Goal: Book appointment/travel/reservation

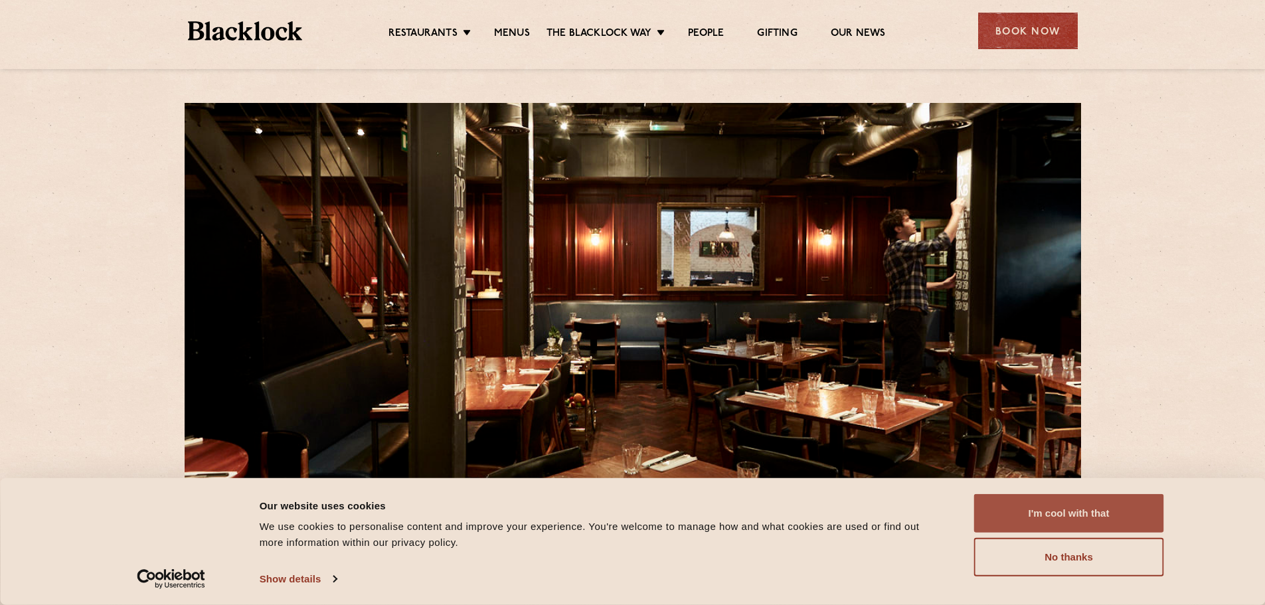
click at [1120, 514] on button "I'm cool with that" at bounding box center [1069, 513] width 190 height 39
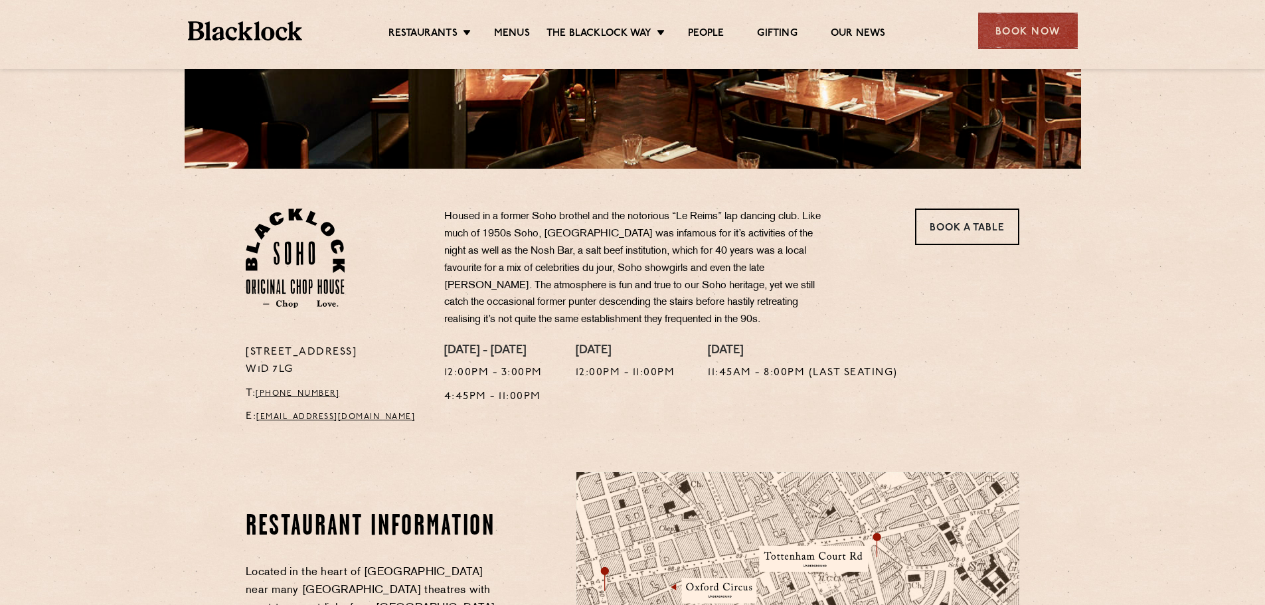
scroll to position [332, 0]
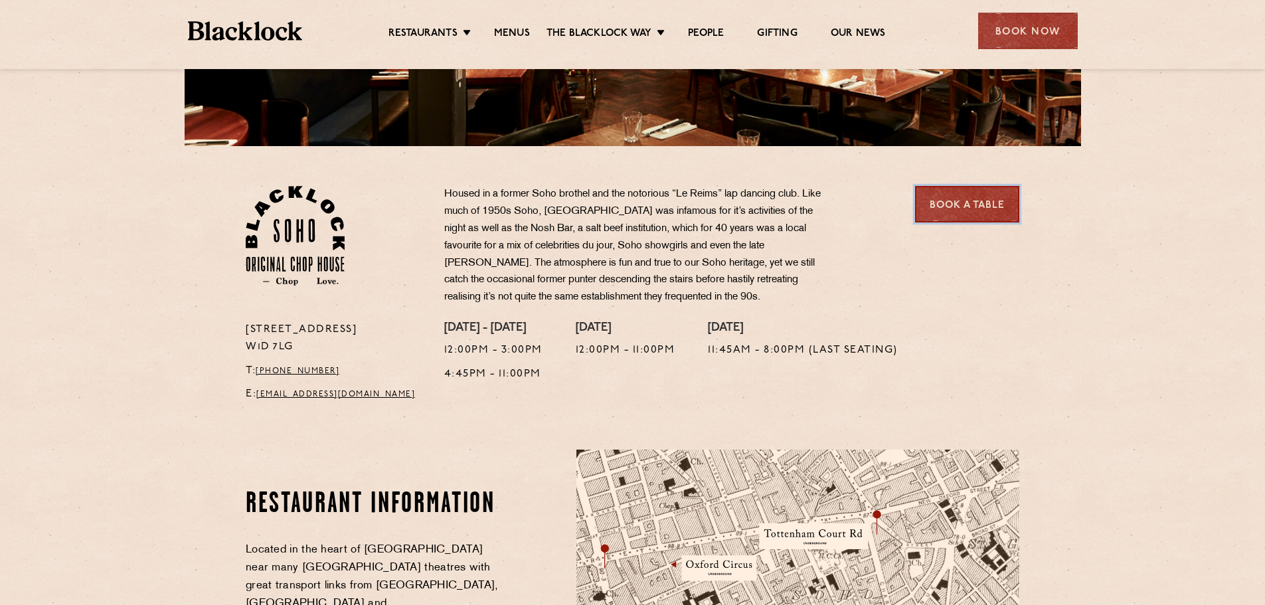
click at [968, 204] on link "Book a Table" at bounding box center [967, 204] width 104 height 37
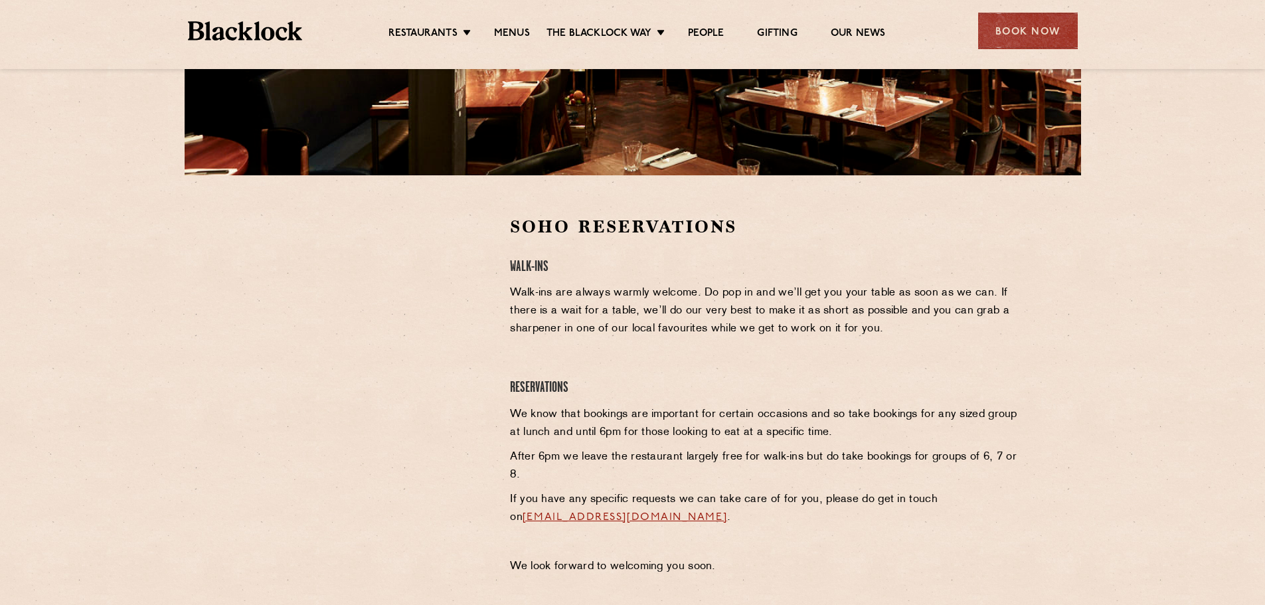
scroll to position [332, 0]
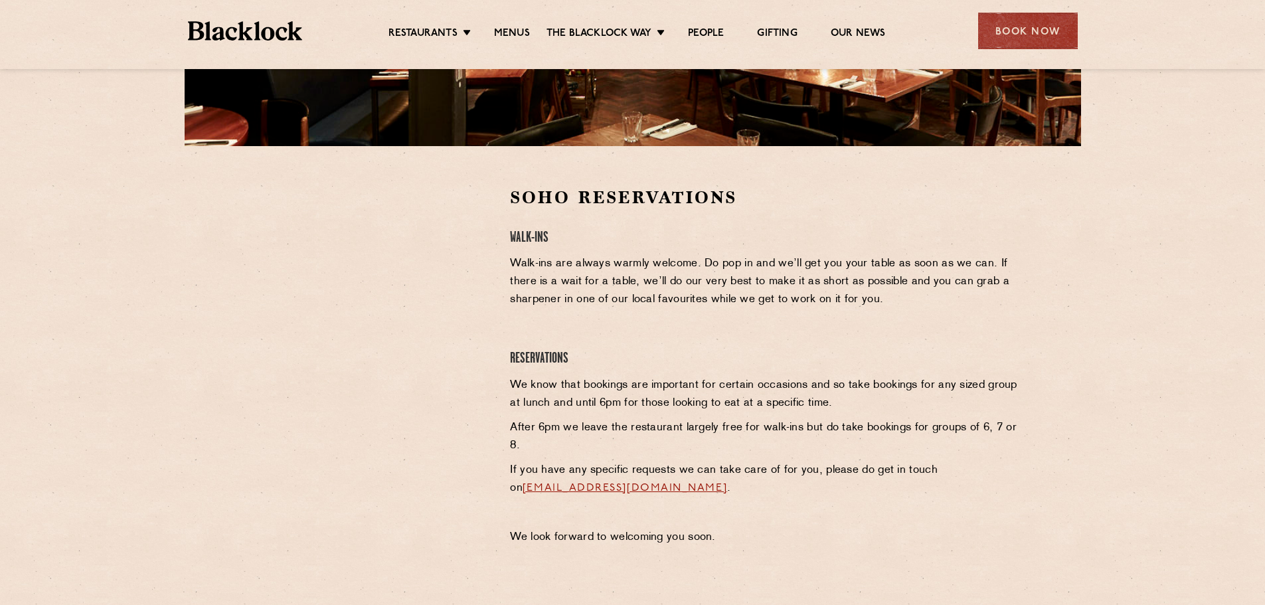
click at [210, 332] on section "Soho Reservations Walk-Ins Walk-ins are always warmly welcome. Do pop in and we…" at bounding box center [632, 369] width 1265 height 447
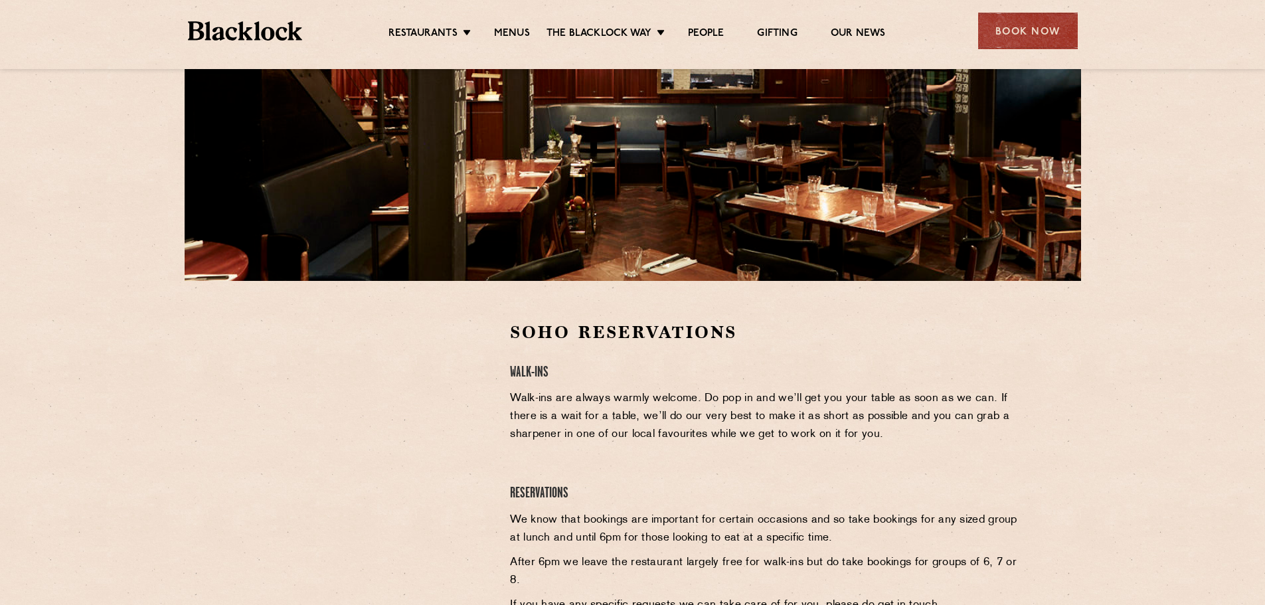
scroll to position [0, 0]
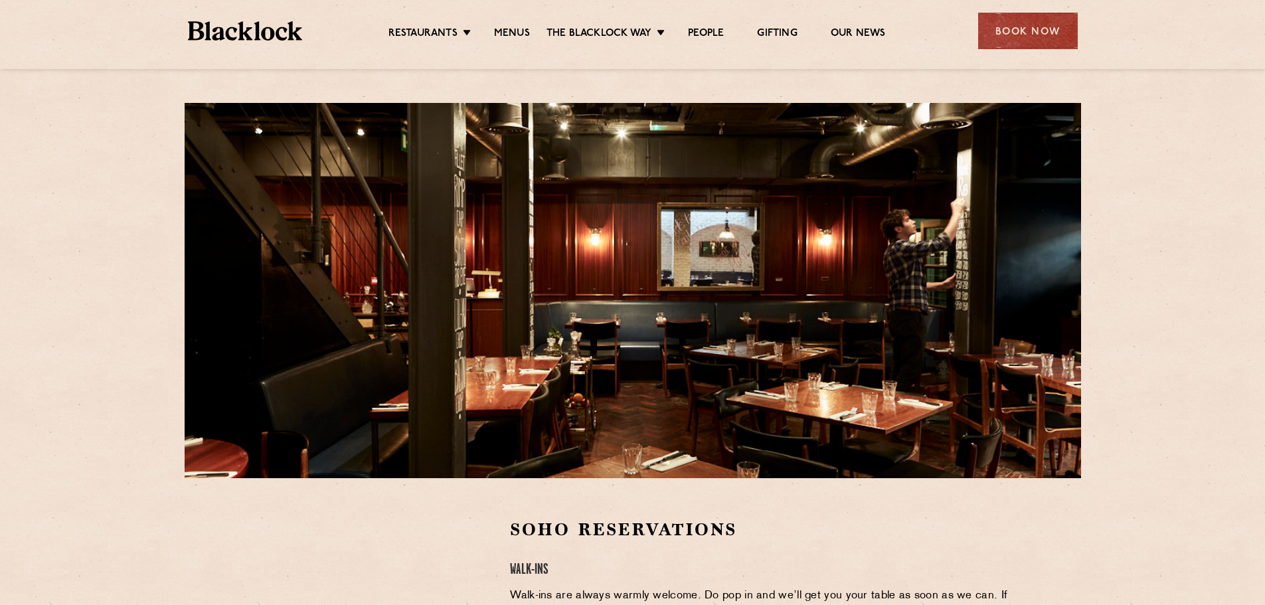
click at [519, 21] on ul "Restaurants Soho City Shoreditch Covent Garden Canary Wharf Manchester Birmingh…" at bounding box center [636, 31] width 669 height 21
click at [513, 27] on link "Menus" at bounding box center [512, 34] width 36 height 15
